Goal: Information Seeking & Learning: Learn about a topic

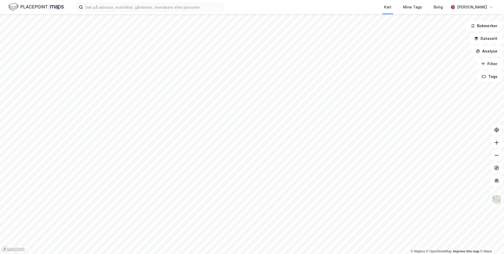
click at [184, 12] on div "Kart Mine Tags Bolig [PERSON_NAME]" at bounding box center [252, 7] width 504 height 14
click at [185, 9] on input at bounding box center [153, 7] width 141 height 8
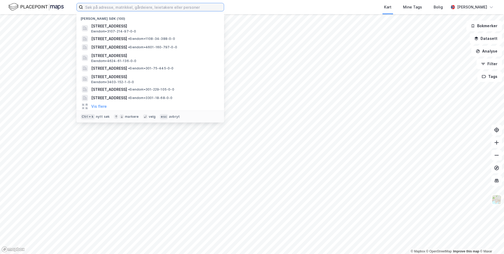
paste input "[DEMOGRAPHIC_DATA] 22,"
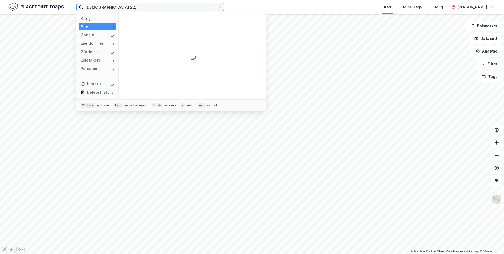
type input "[DEMOGRAPHIC_DATA] 22,"
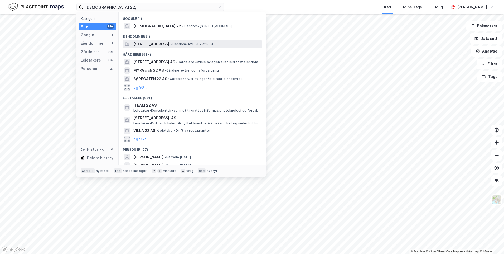
click at [169, 42] on span "[STREET_ADDRESS]" at bounding box center [151, 44] width 36 height 6
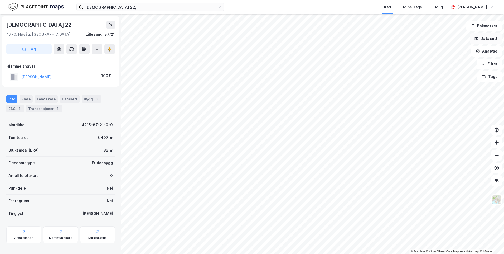
click at [493, 37] on button "Datasett" at bounding box center [486, 38] width 32 height 11
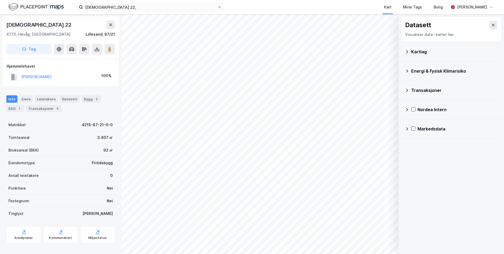
click at [409, 52] on icon at bounding box center [407, 52] width 4 height 4
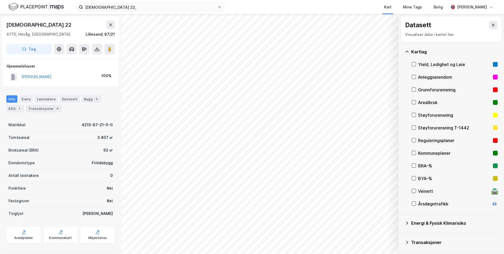
click at [416, 88] on div "Grunnforurensning" at bounding box center [455, 89] width 86 height 13
click at [406, 50] on icon at bounding box center [407, 52] width 4 height 4
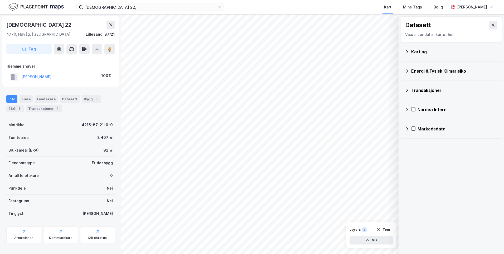
click at [407, 70] on icon at bounding box center [407, 71] width 4 height 4
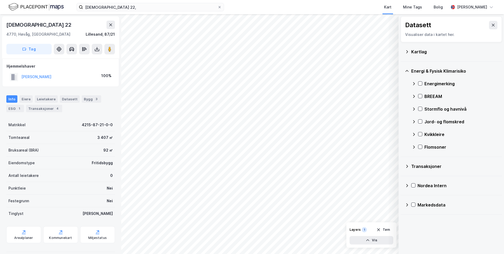
click at [414, 82] on icon at bounding box center [414, 83] width 4 height 4
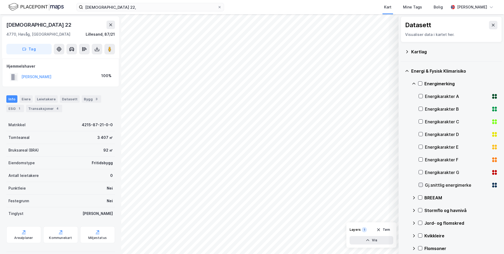
click at [421, 183] on icon at bounding box center [421, 185] width 4 height 4
click at [414, 83] on icon at bounding box center [414, 83] width 4 height 4
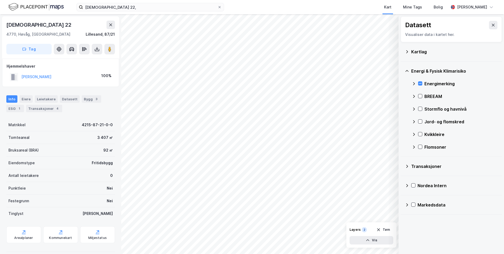
click at [414, 94] on div "BREEAM" at bounding box center [455, 96] width 86 height 13
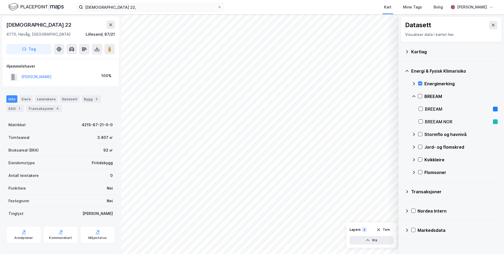
click at [414, 94] on div "BREEAM" at bounding box center [455, 96] width 86 height 13
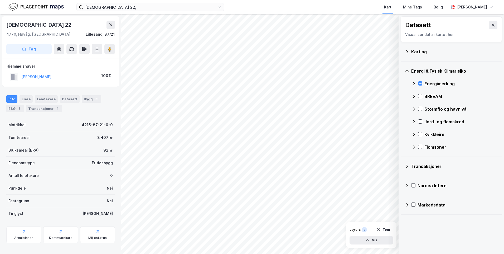
click at [414, 107] on icon at bounding box center [414, 109] width 4 height 4
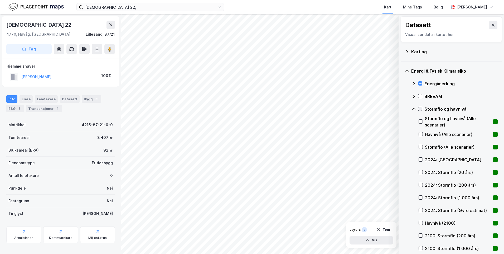
click at [421, 110] on icon at bounding box center [420, 109] width 4 height 4
click at [413, 108] on icon at bounding box center [414, 109] width 4 height 4
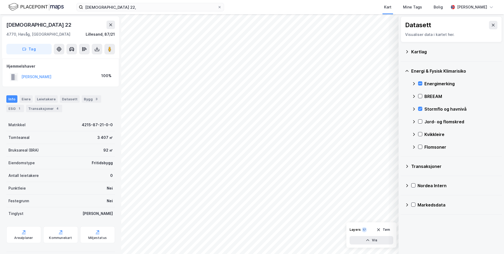
click at [413, 108] on icon at bounding box center [414, 109] width 4 height 4
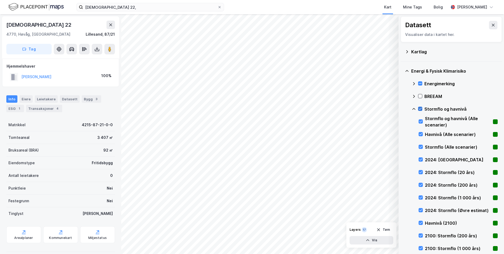
click at [419, 108] on icon at bounding box center [420, 109] width 4 height 4
click at [421, 158] on icon at bounding box center [421, 159] width 4 height 4
click at [420, 158] on icon at bounding box center [421, 159] width 4 height 4
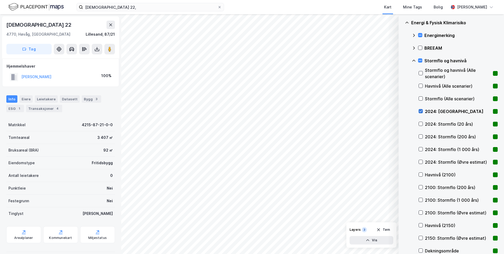
scroll to position [48, 0]
click at [420, 110] on icon at bounding box center [421, 111] width 4 height 4
click at [421, 187] on icon at bounding box center [420, 187] width 3 height 2
click at [418, 124] on div "Energimerking BREEAM Stormflo og havnivå Stormflo og havnivå (Alle scenarier) H…" at bounding box center [455, 162] width 86 height 266
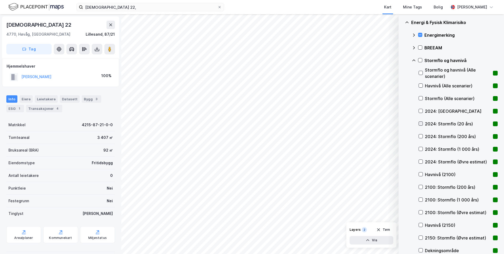
click at [420, 124] on icon at bounding box center [421, 124] width 4 height 4
click at [419, 110] on icon at bounding box center [421, 111] width 4 height 4
click at [419, 59] on icon at bounding box center [420, 60] width 4 height 4
click at [414, 59] on icon at bounding box center [414, 60] width 4 height 4
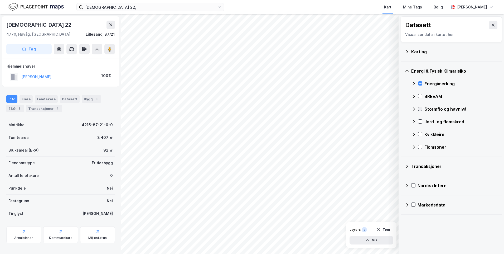
scroll to position [0, 0]
click at [420, 122] on icon at bounding box center [420, 121] width 4 height 4
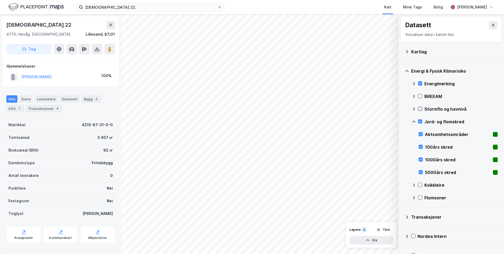
click at [413, 120] on icon at bounding box center [414, 121] width 4 height 4
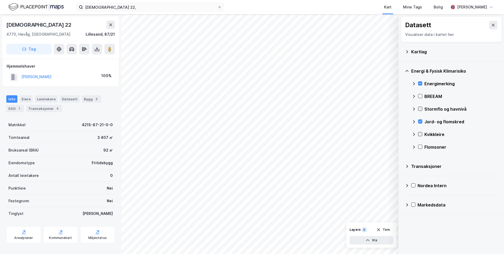
click at [420, 134] on icon at bounding box center [420, 134] width 4 height 4
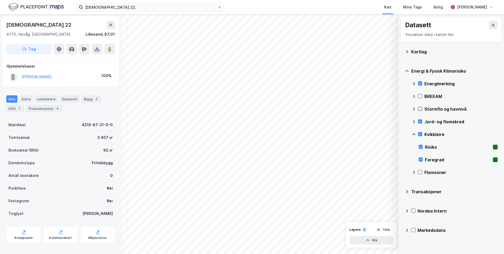
click at [413, 134] on icon at bounding box center [414, 134] width 4 height 4
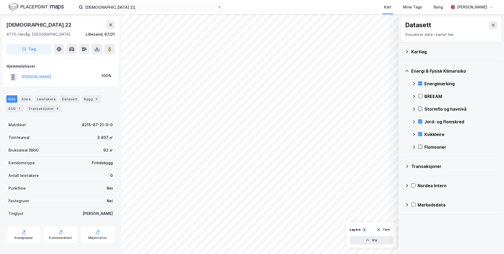
click at [420, 146] on icon at bounding box center [420, 147] width 4 height 4
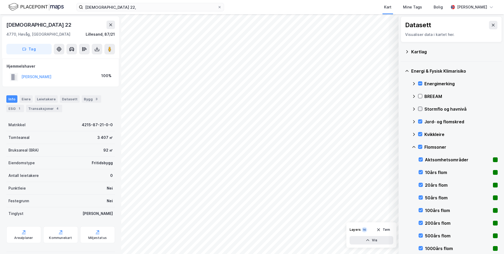
click at [414, 146] on icon at bounding box center [413, 147] width 3 height 2
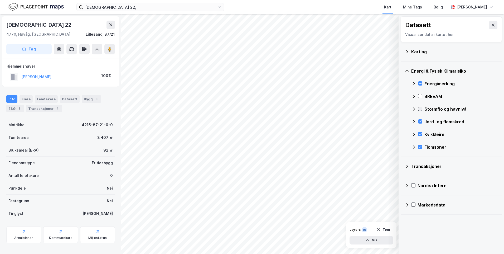
click at [414, 108] on icon at bounding box center [414, 109] width 4 height 4
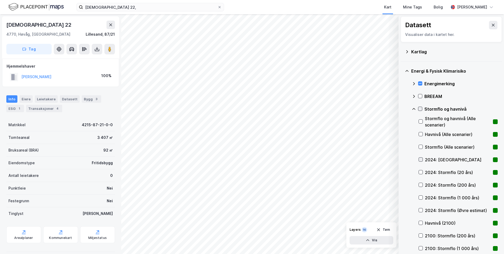
click at [422, 159] on icon at bounding box center [421, 159] width 4 height 4
click at [422, 171] on icon at bounding box center [421, 172] width 4 height 4
